Goal: Task Accomplishment & Management: Manage account settings

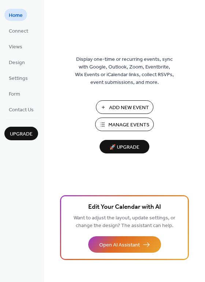
click at [145, 129] on span "Manage Events" at bounding box center [128, 125] width 41 height 8
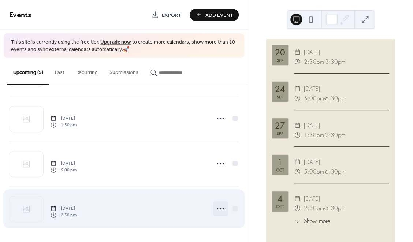
click at [221, 206] on icon at bounding box center [221, 209] width 12 height 12
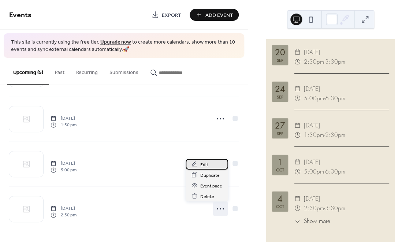
click at [210, 162] on div "Edit" at bounding box center [207, 164] width 42 height 11
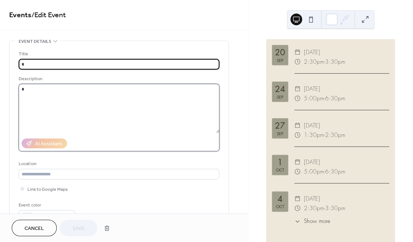
click at [126, 106] on textarea at bounding box center [119, 108] width 201 height 49
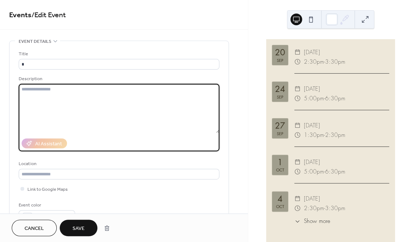
click at [76, 225] on span "Save" at bounding box center [79, 229] width 12 height 8
